Goal: Find specific page/section: Find specific page/section

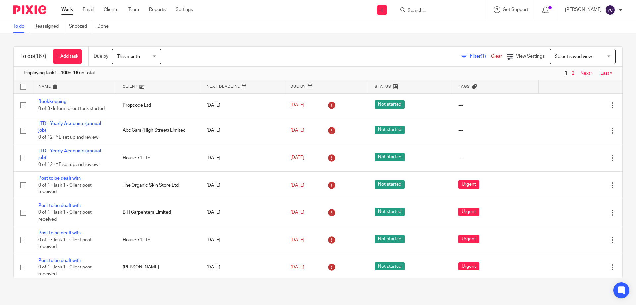
click at [423, 12] on input "Search" at bounding box center [437, 11] width 60 height 6
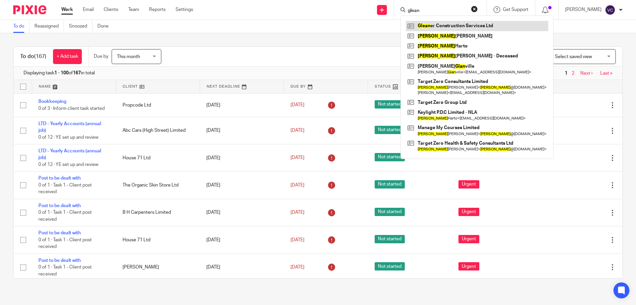
type input "glean"
click at [449, 25] on link at bounding box center [477, 26] width 142 height 10
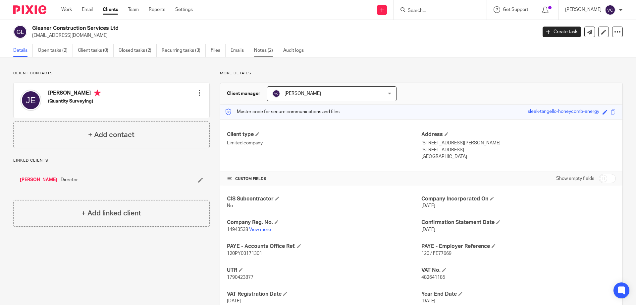
click at [272, 51] on link "Notes (2)" at bounding box center [266, 50] width 24 height 13
